Goal: Book appointment/travel/reservation

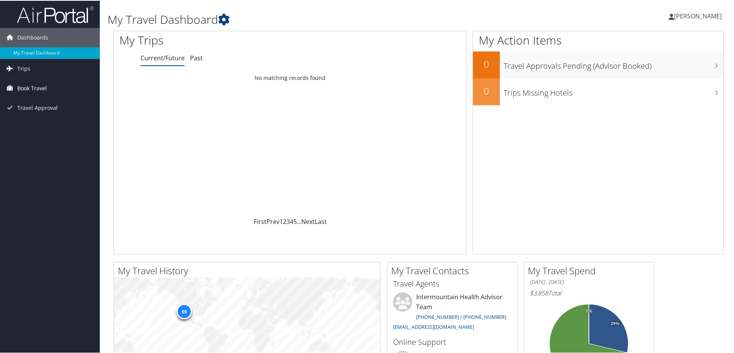
click at [21, 86] on span "Book Travel" at bounding box center [32, 87] width 30 height 19
click at [44, 124] on link "Book/Manage Online Trips" at bounding box center [50, 126] width 100 height 12
